Goal: Task Accomplishment & Management: Manage account settings

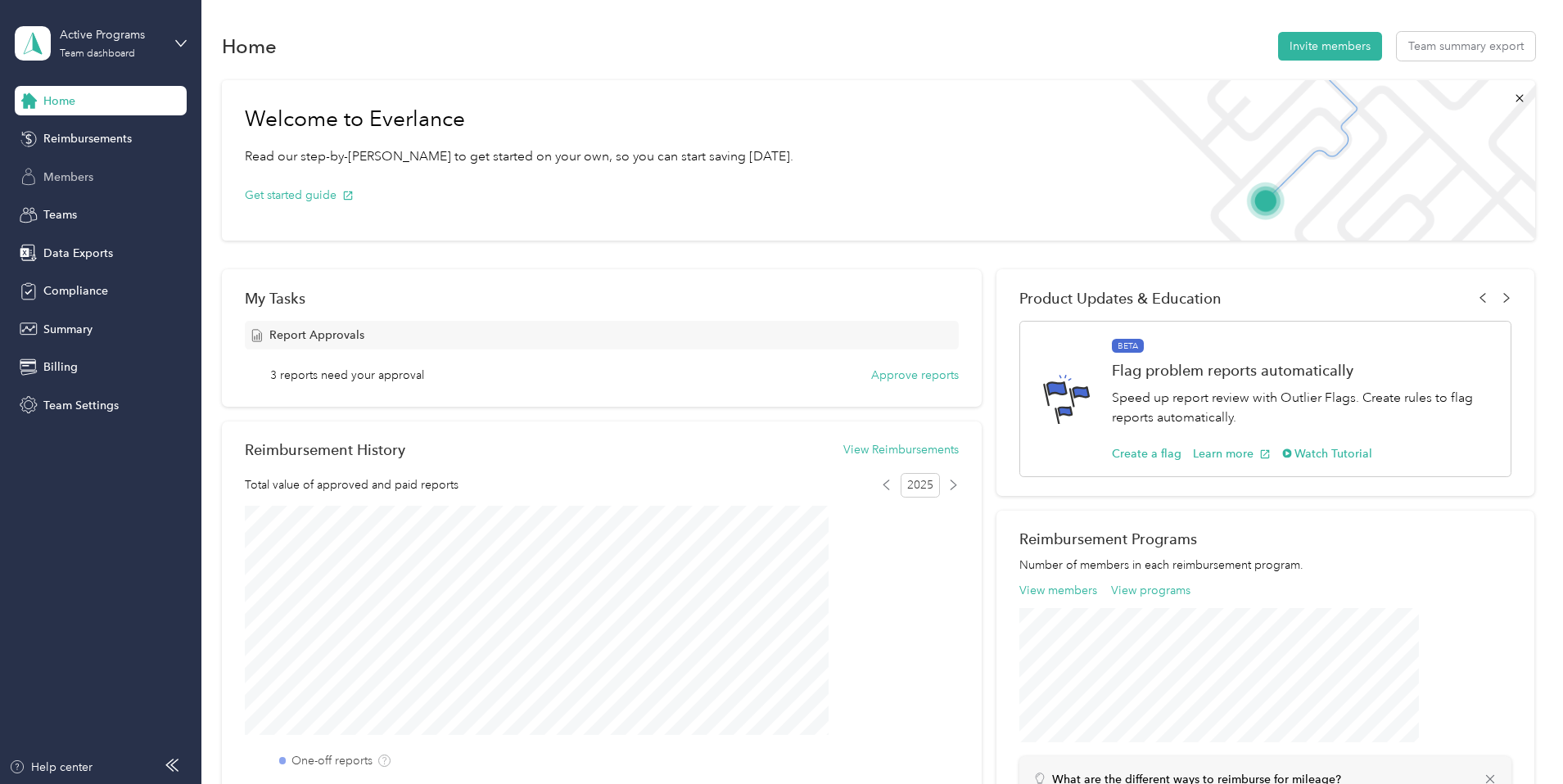
click at [71, 175] on span "Members" at bounding box center [68, 177] width 50 height 17
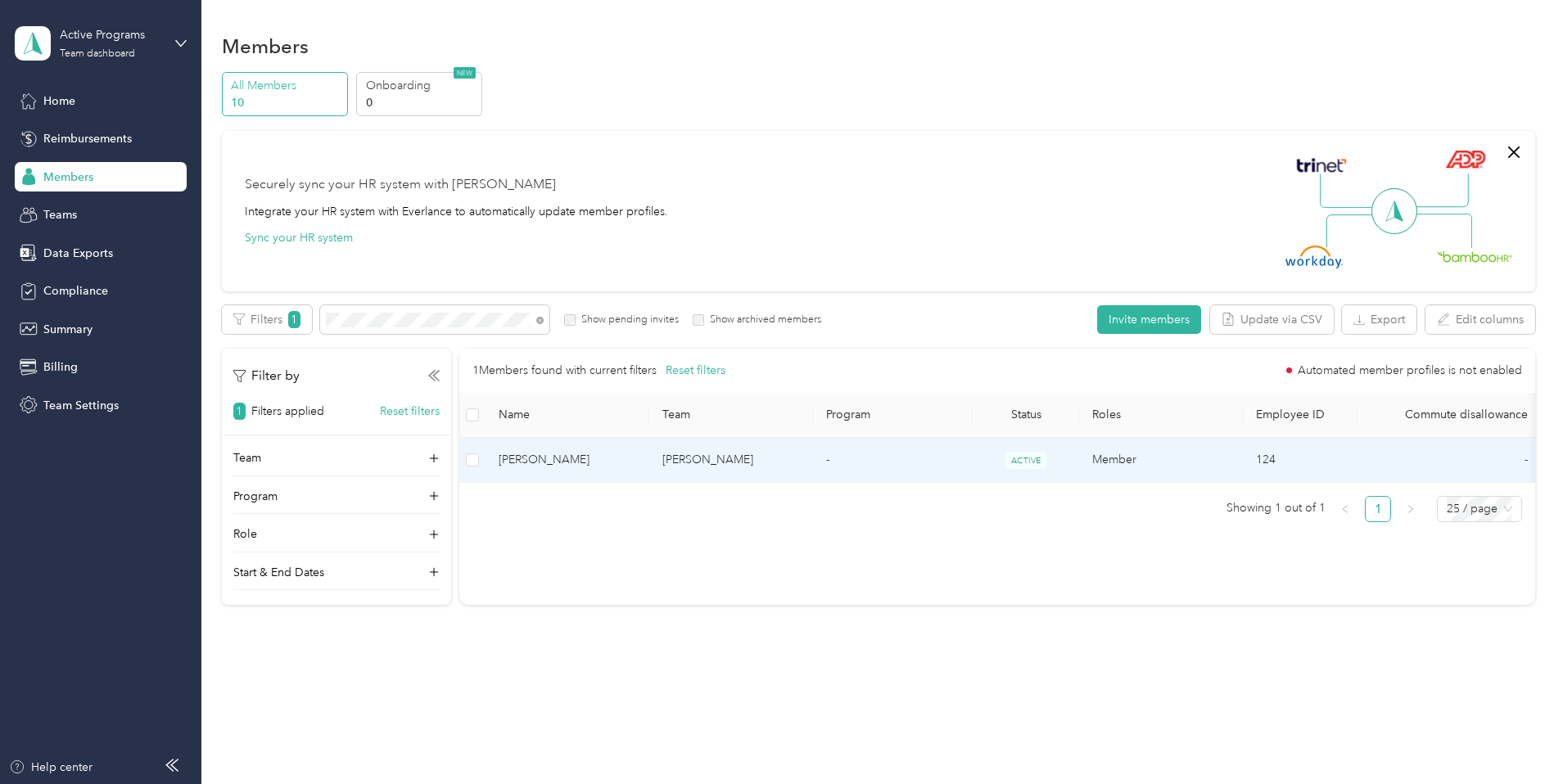
click at [973, 466] on td "-" at bounding box center [892, 460] width 159 height 45
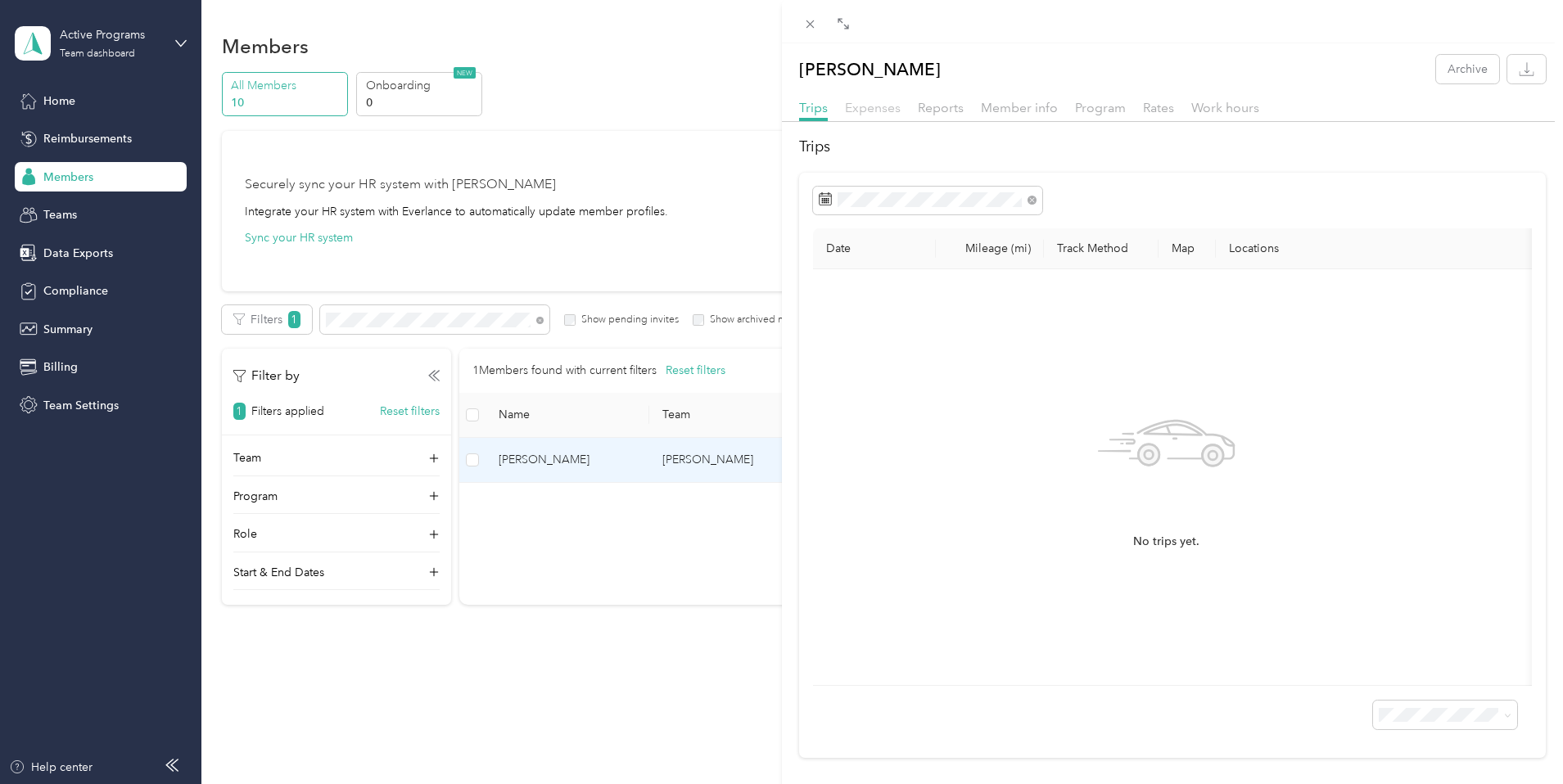
click at [872, 106] on span "Expenses" at bounding box center [872, 107] width 55 height 15
click at [950, 112] on span "Reports" at bounding box center [940, 107] width 46 height 15
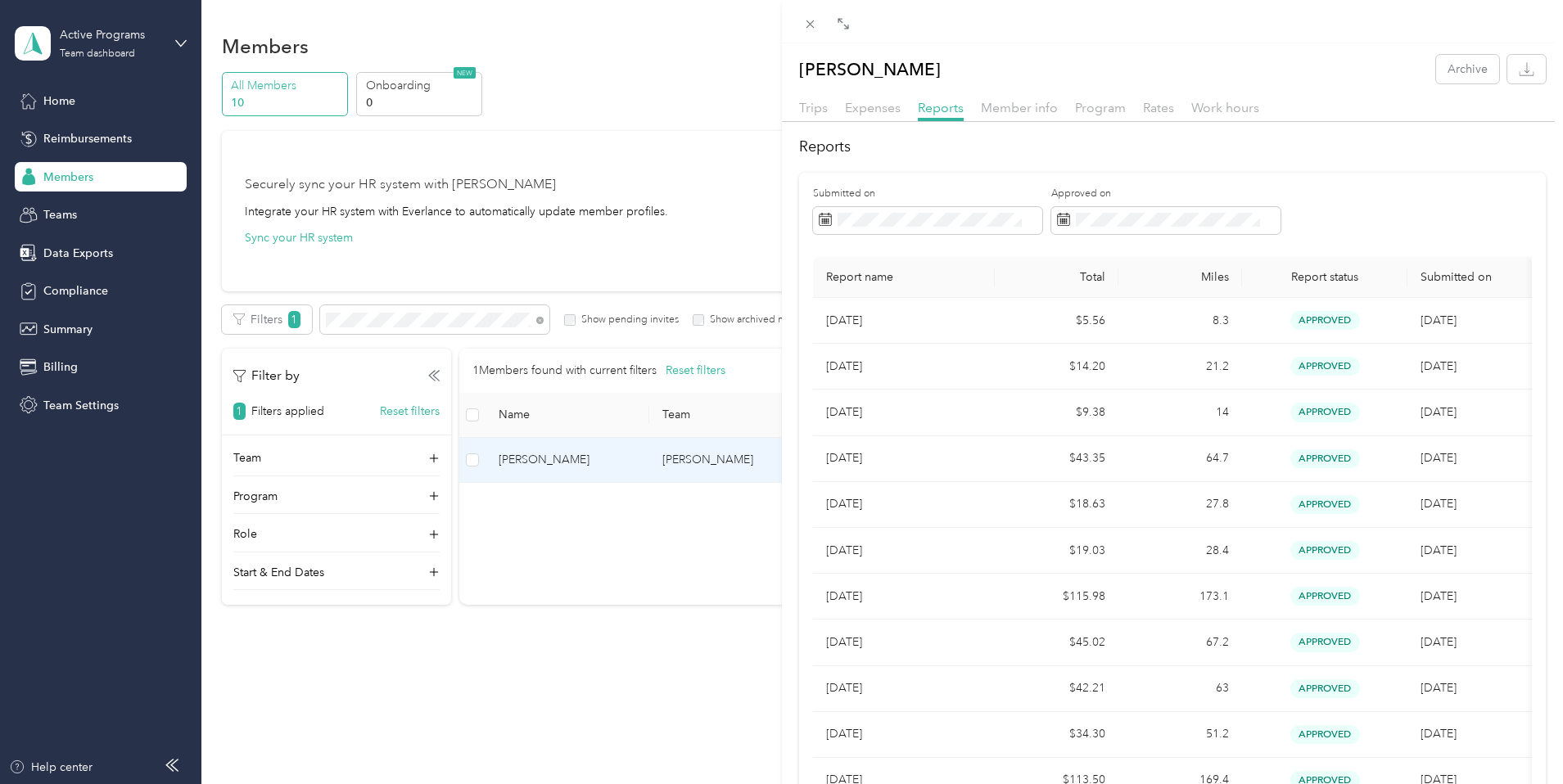
click at [88, 177] on div "[PERSON_NAME] Archive Trips Expenses Reports Member info Program Rates Work hou…" at bounding box center [781, 392] width 1563 height 784
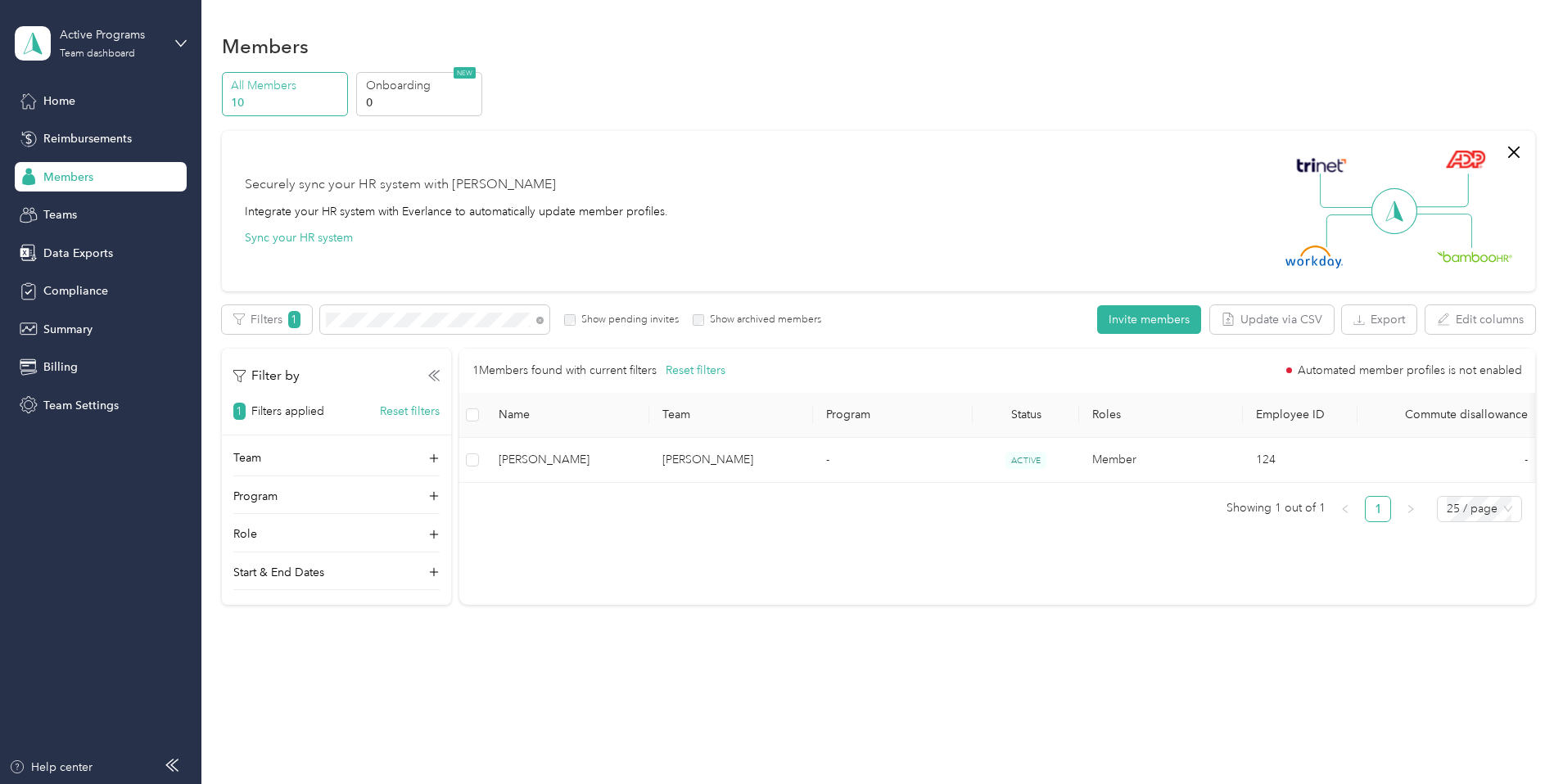
click at [92, 176] on span "Members" at bounding box center [68, 177] width 50 height 17
click at [821, 323] on label "Show archived members" at bounding box center [762, 319] width 117 height 14
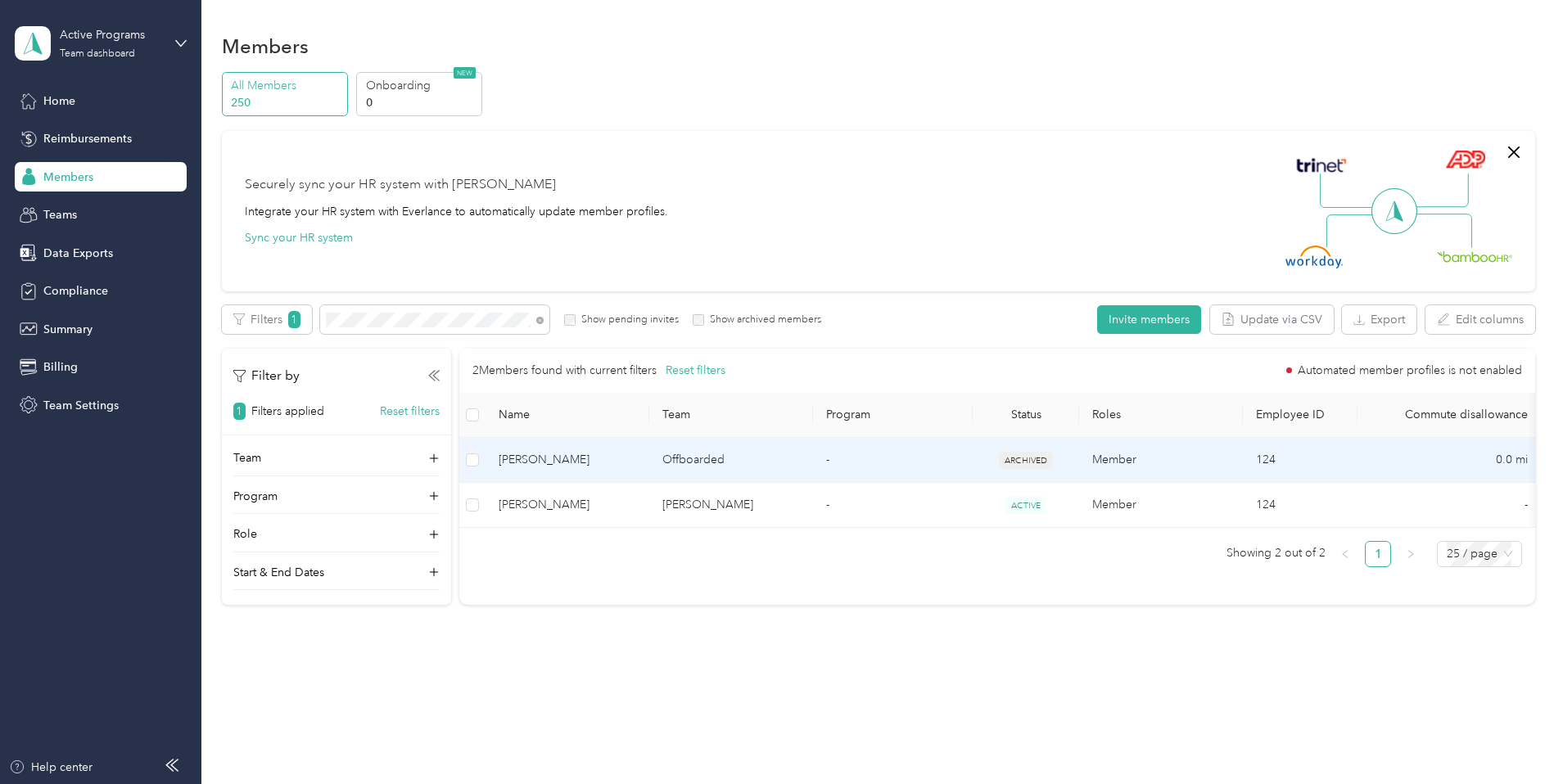
click at [636, 456] on span "[PERSON_NAME]" at bounding box center [566, 460] width 137 height 18
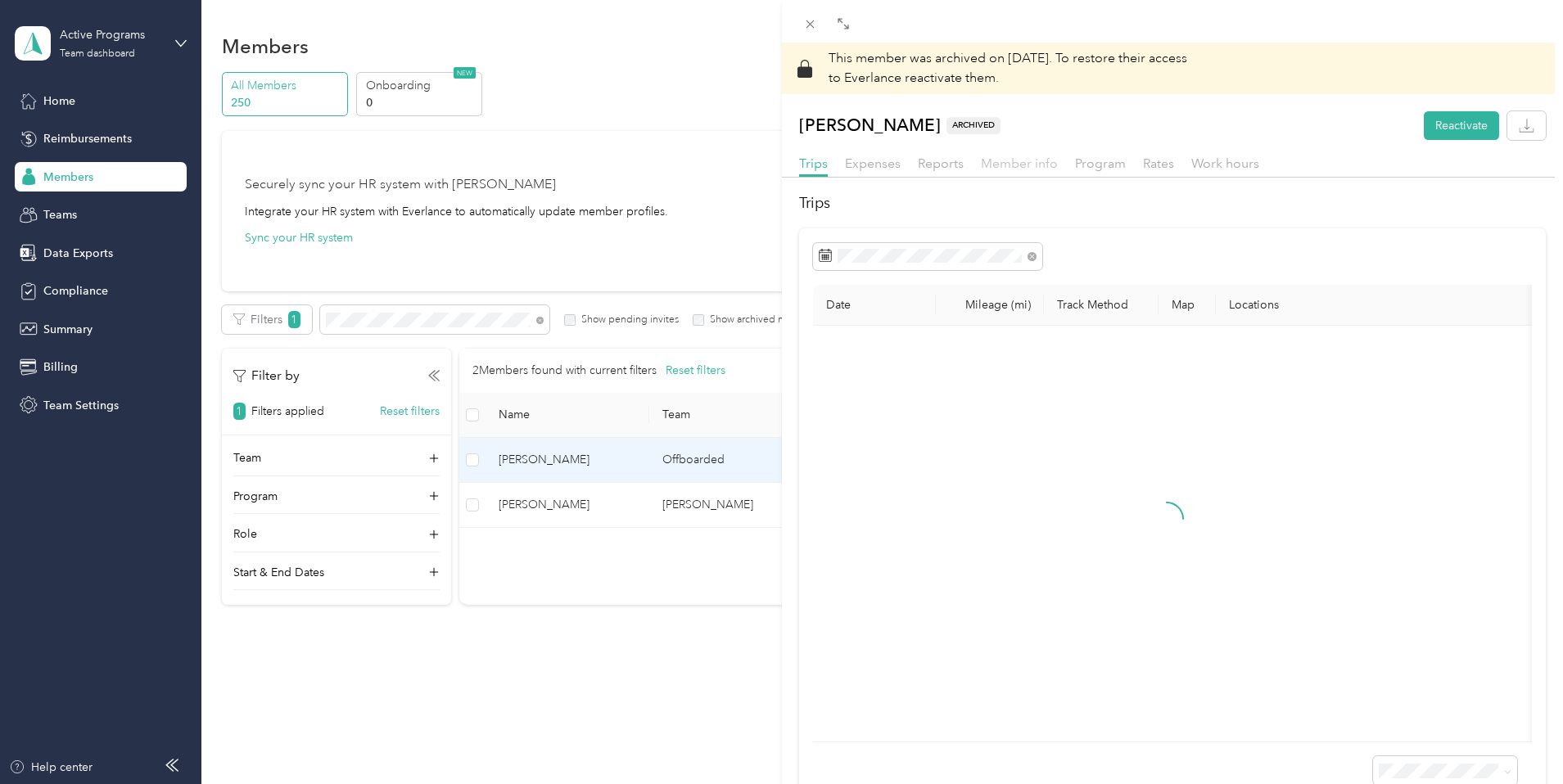
click at [998, 167] on span "Member info" at bounding box center [1019, 163] width 77 height 15
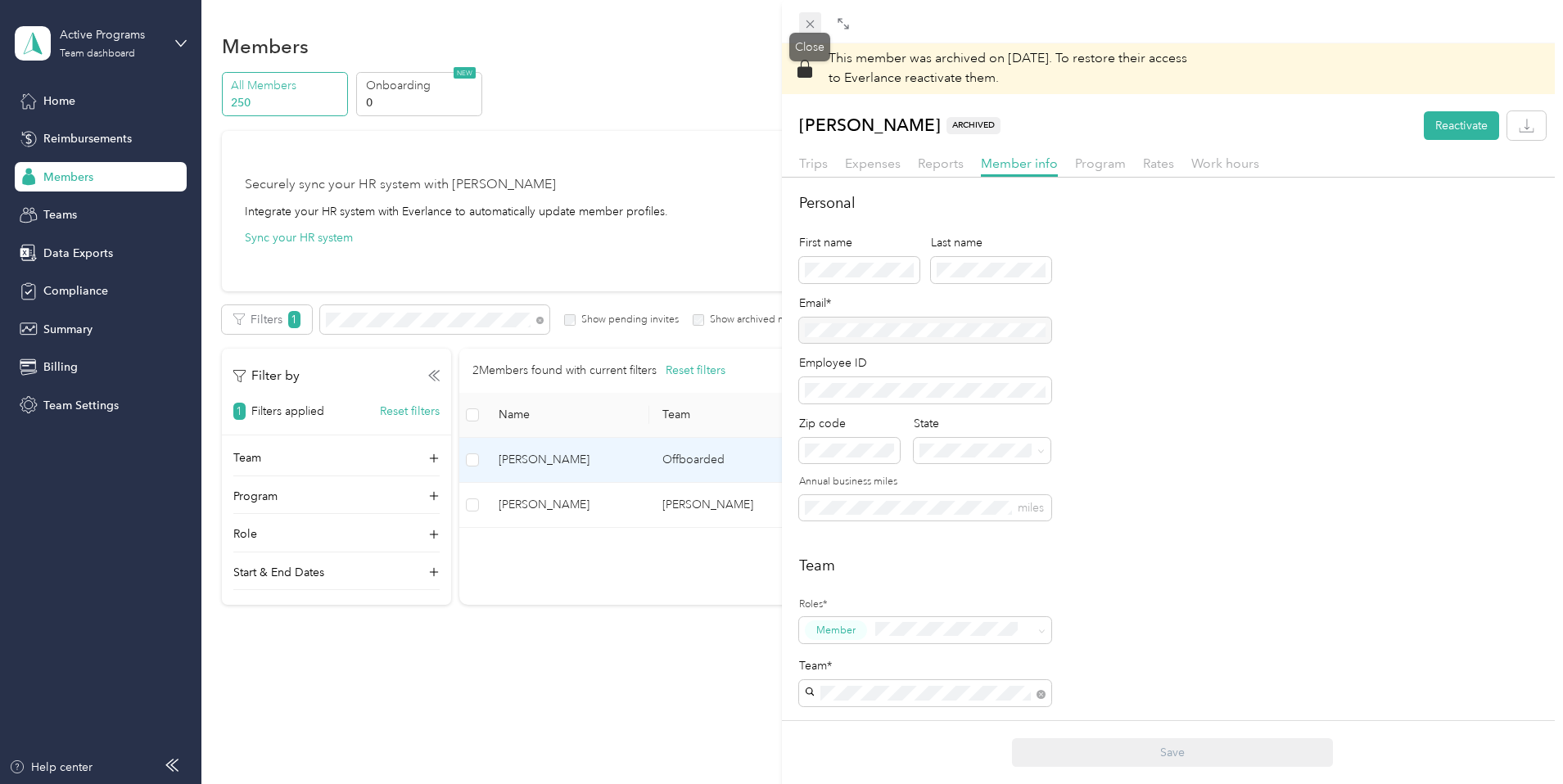
click at [806, 26] on icon at bounding box center [810, 24] width 14 height 14
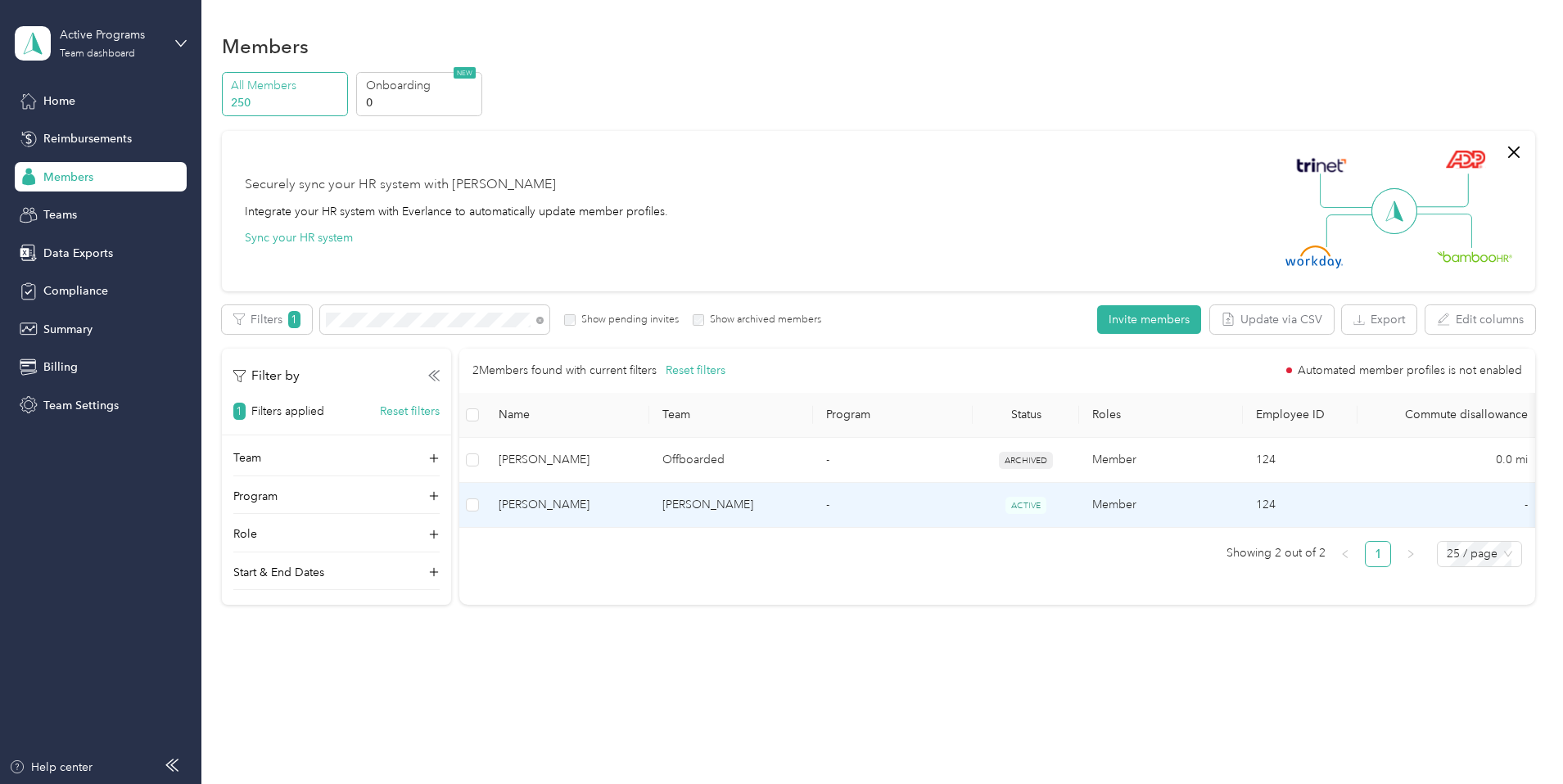
click at [779, 491] on td "[PERSON_NAME]" at bounding box center [731, 505] width 164 height 45
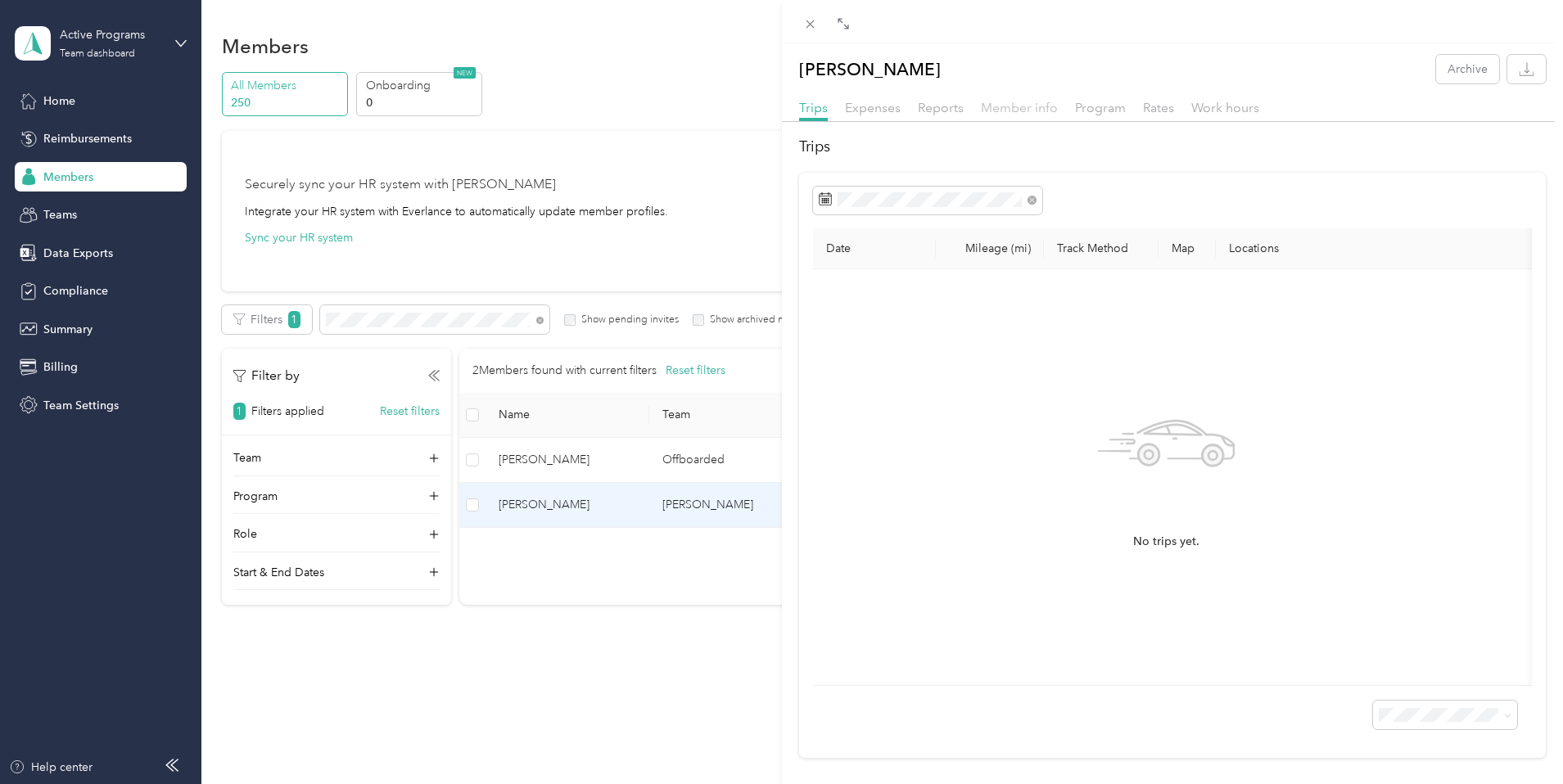
click at [1008, 112] on span "Member info" at bounding box center [1019, 107] width 77 height 15
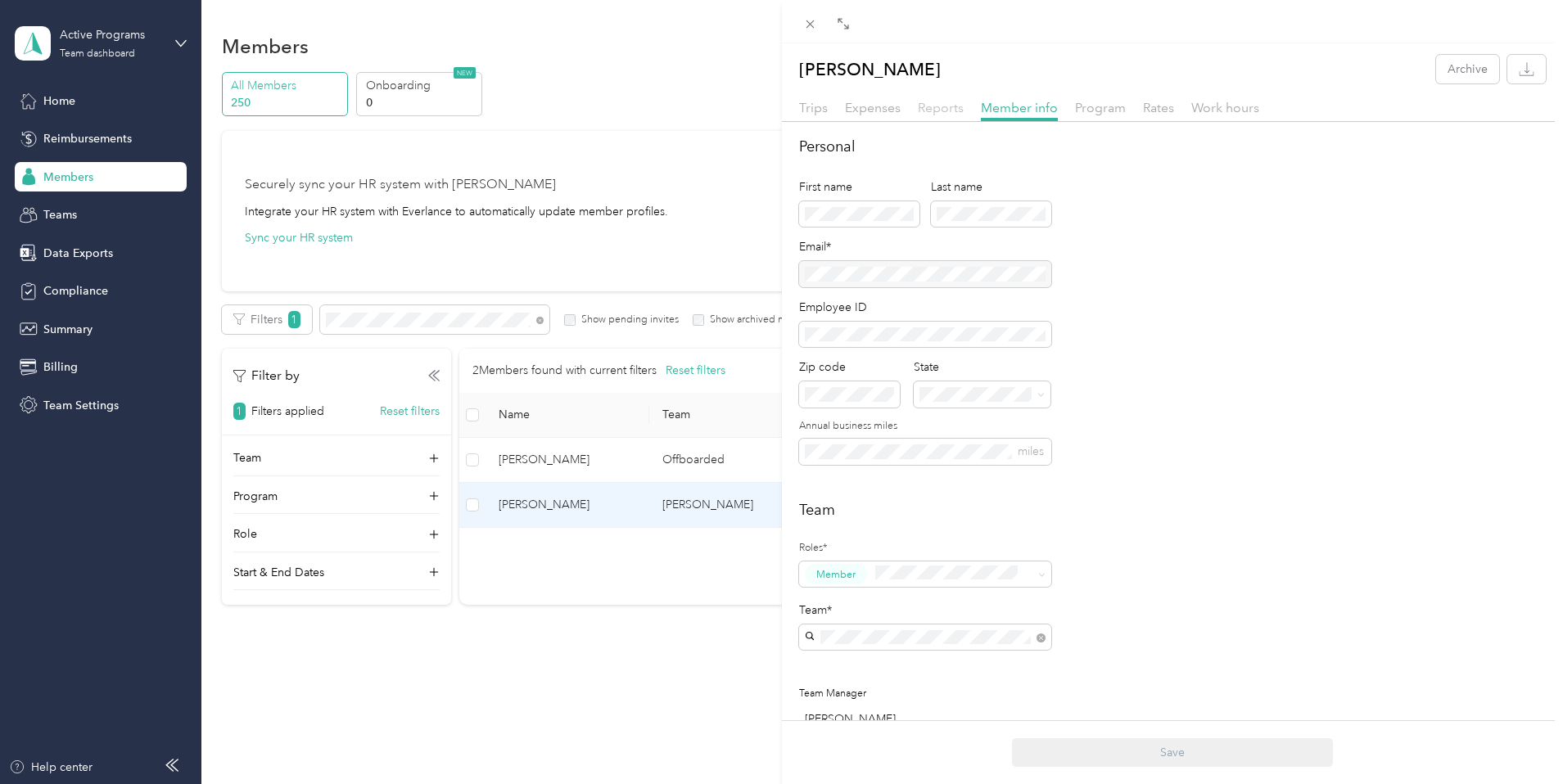
click at [951, 113] on span "Reports" at bounding box center [940, 107] width 46 height 15
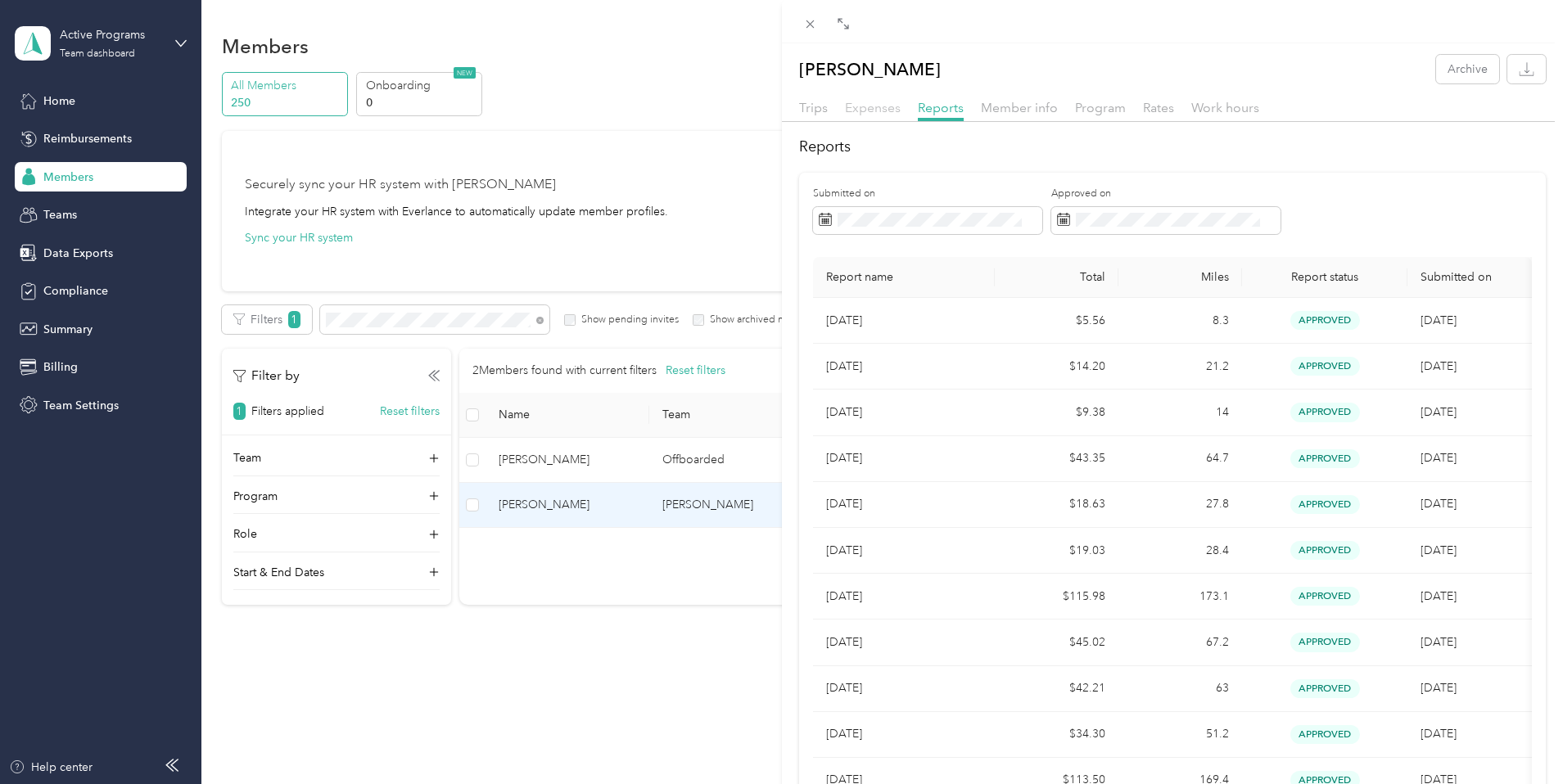
click at [872, 112] on span "Expenses" at bounding box center [872, 107] width 55 height 15
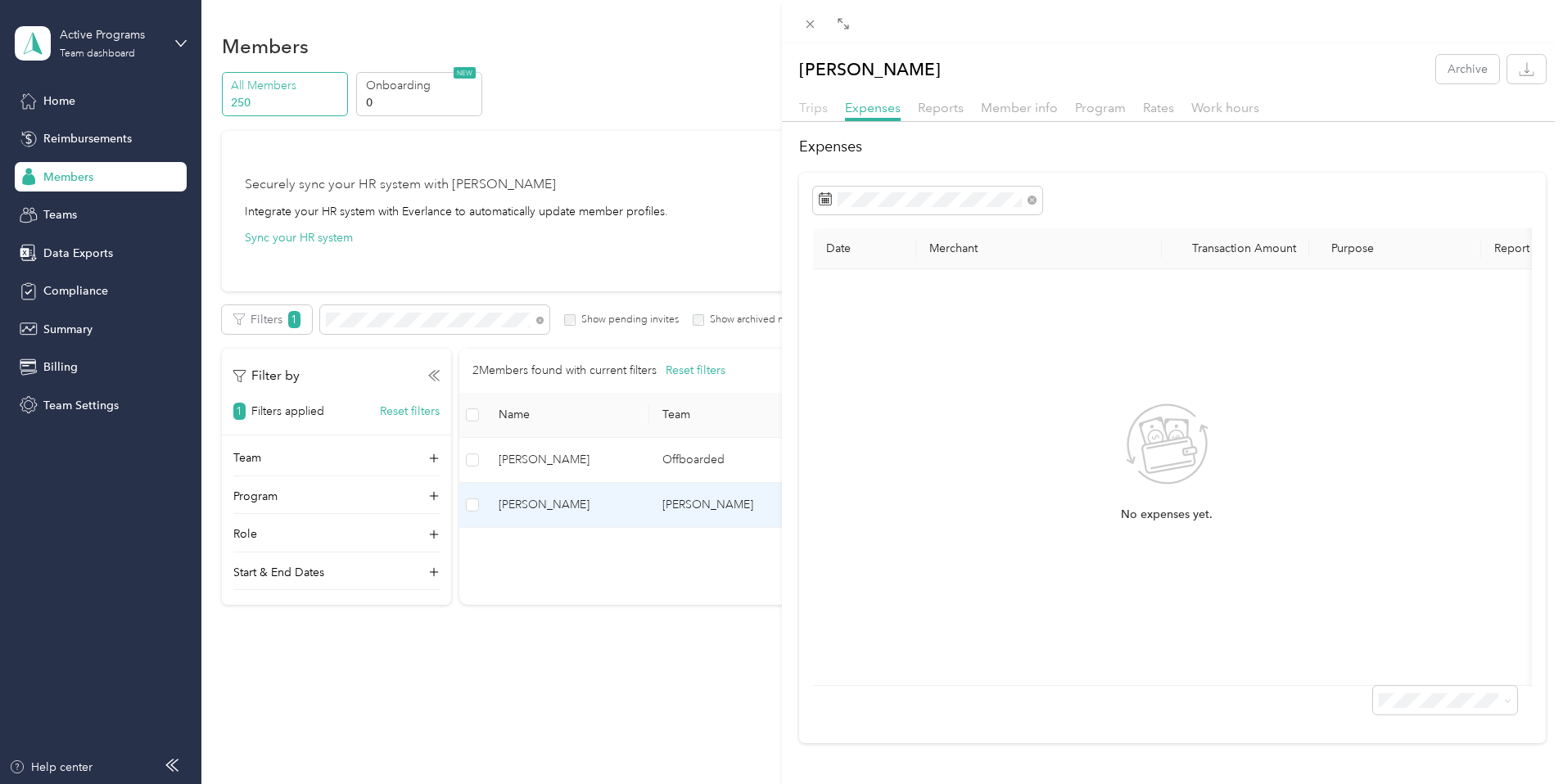
click at [809, 112] on span "Trips" at bounding box center [813, 107] width 29 height 15
click at [854, 116] on div "Expenses" at bounding box center [872, 108] width 55 height 20
click at [937, 113] on span "Reports" at bounding box center [940, 107] width 46 height 15
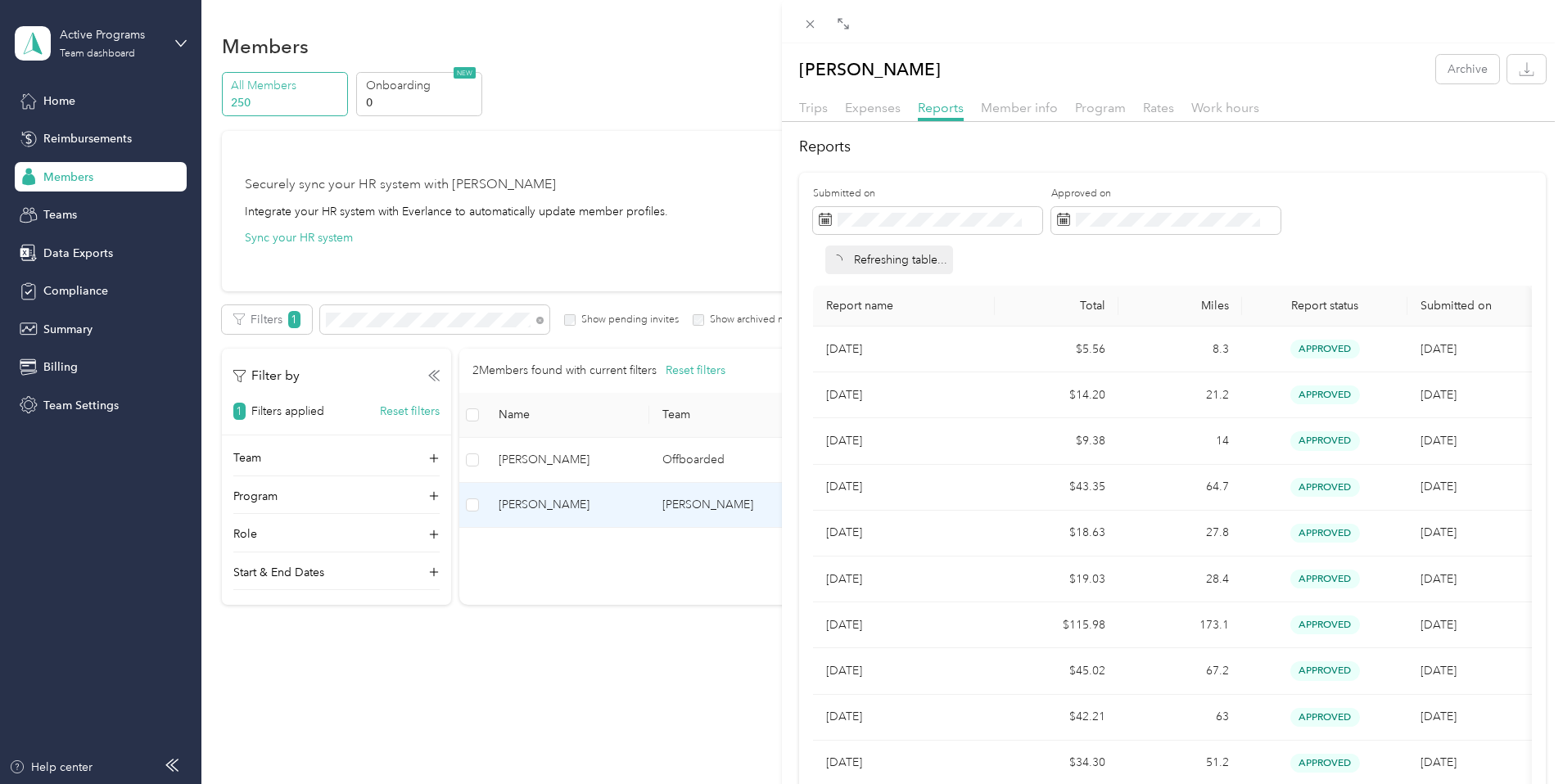
click at [1112, 98] on div "Program" at bounding box center [1100, 108] width 51 height 20
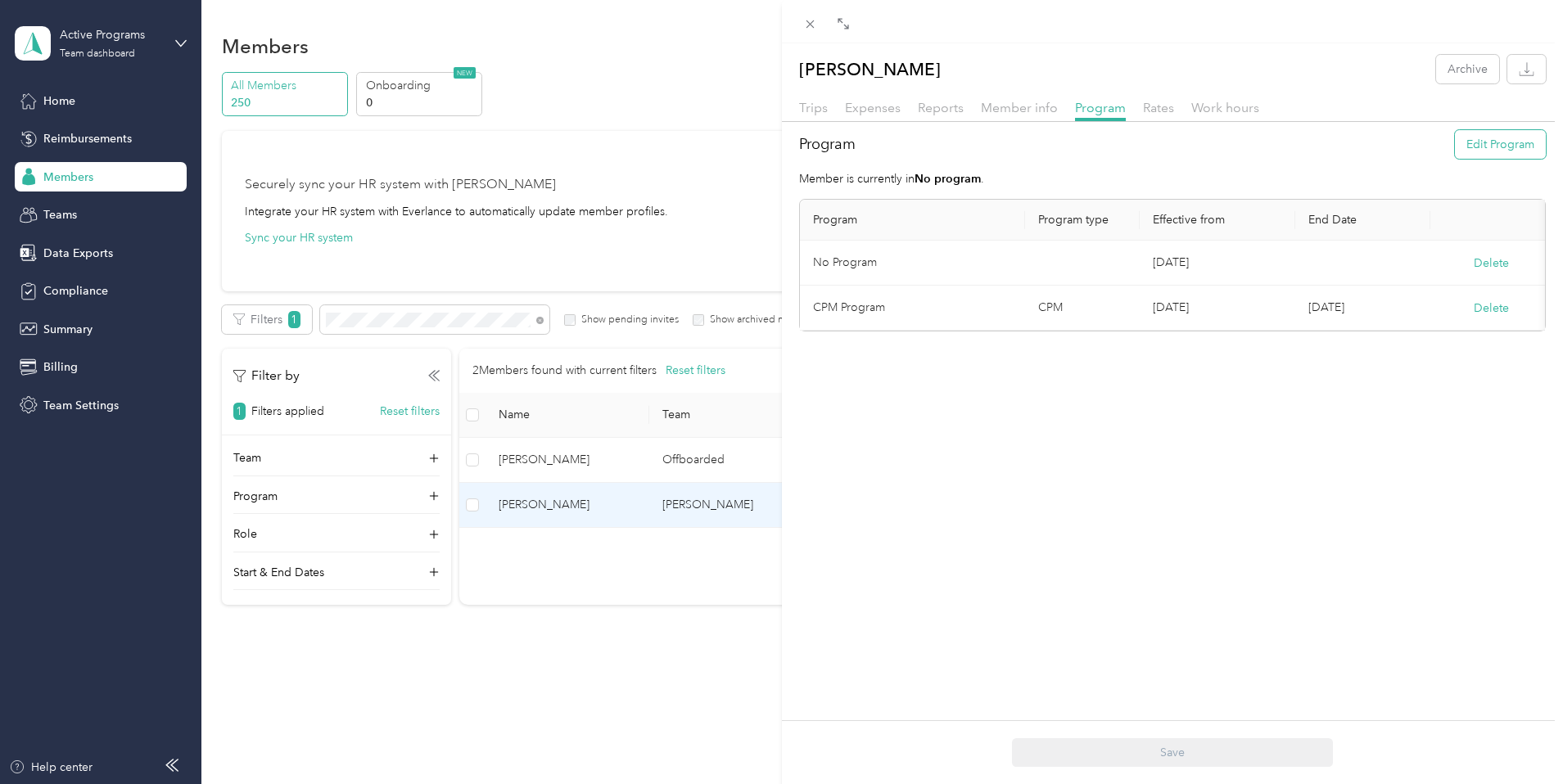
click at [1465, 144] on button "Edit Program" at bounding box center [1500, 145] width 91 height 29
click at [1025, 394] on td "CPM" at bounding box center [1082, 395] width 115 height 45
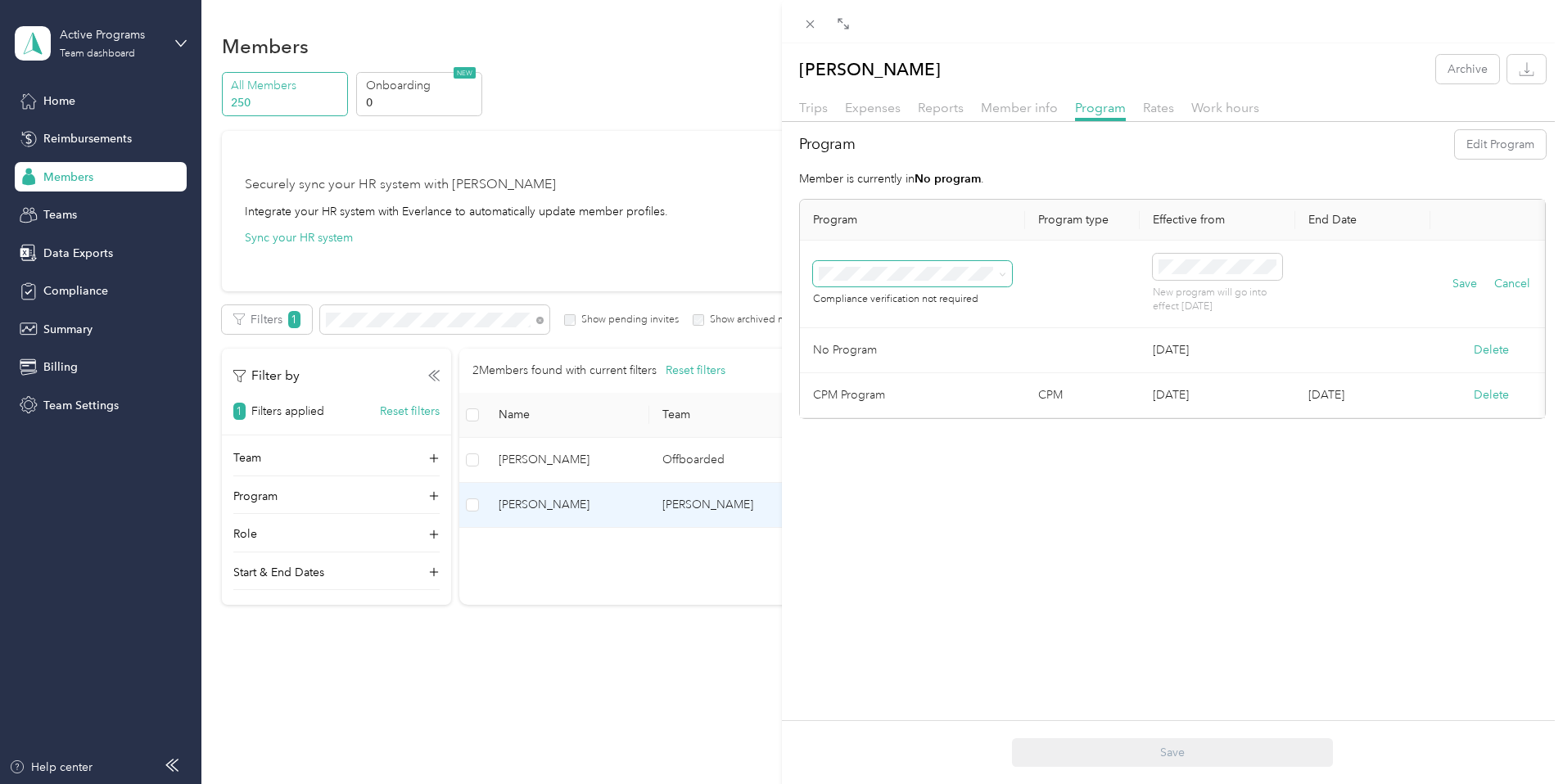
click at [958, 283] on span at bounding box center [912, 274] width 199 height 26
click at [1004, 277] on icon at bounding box center [1003, 274] width 8 height 8
click at [986, 323] on div "CPM Program (CPM)" at bounding box center [912, 322] width 176 height 17
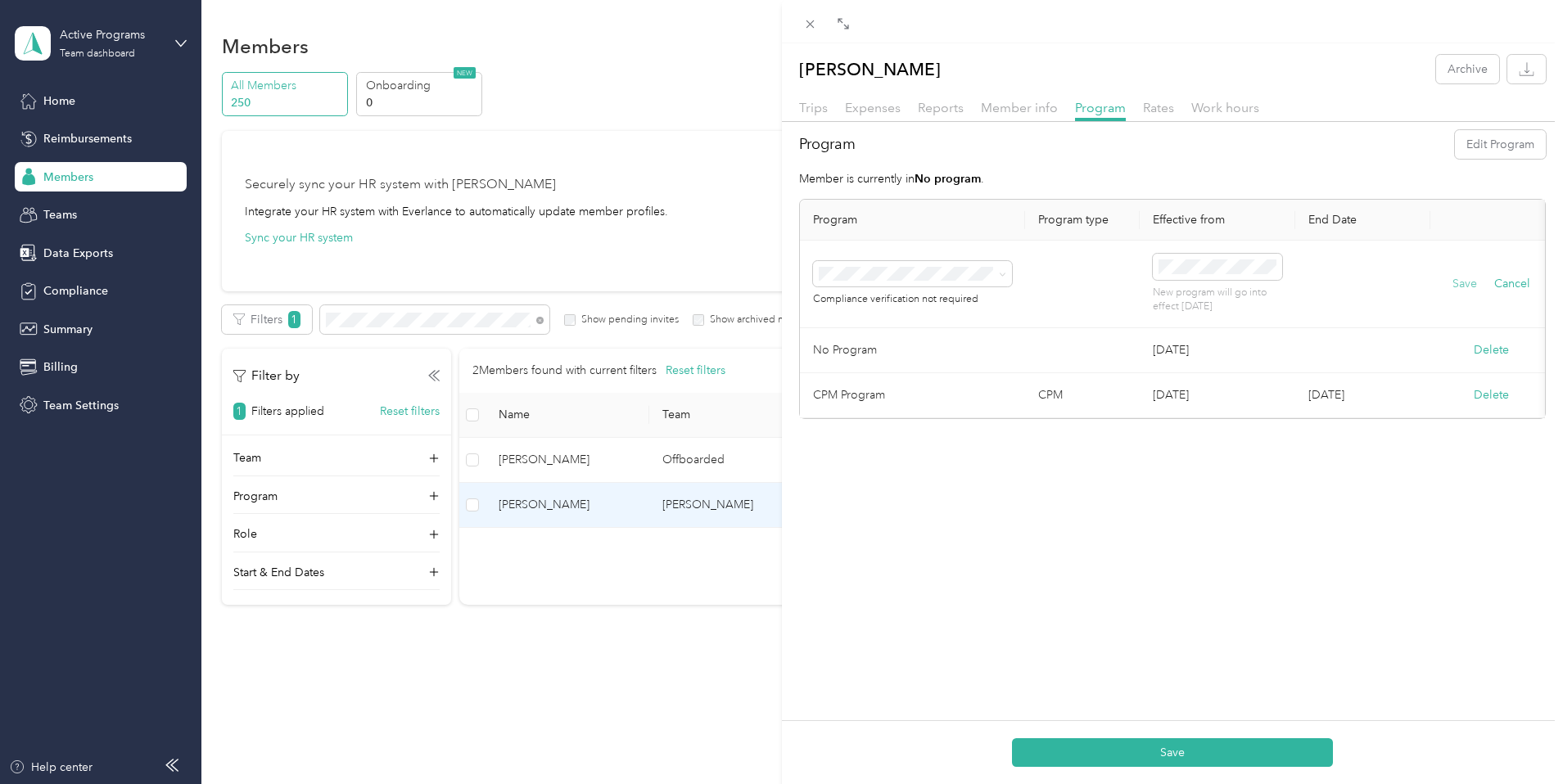
click at [1458, 285] on button "Save" at bounding box center [1464, 283] width 25 height 18
